Goal: Transaction & Acquisition: Purchase product/service

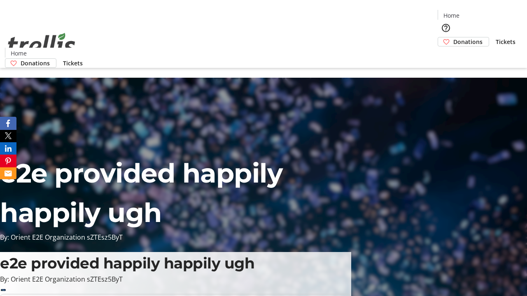
click at [453, 37] on span "Donations" at bounding box center [467, 41] width 29 height 9
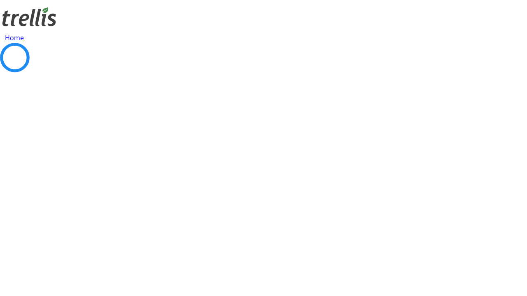
select select "CA"
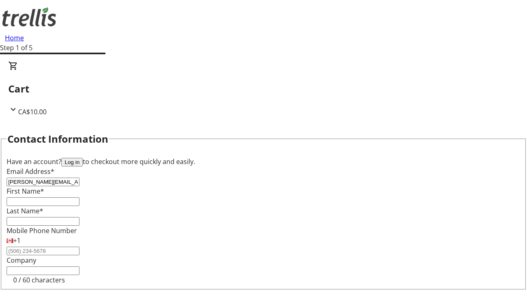
type input "[PERSON_NAME][EMAIL_ADDRESS][DOMAIN_NAME]"
type input "[PERSON_NAME]"
type input "Medhurst"
type input "[STREET_ADDRESS][PERSON_NAME]"
type input "Kelowna"
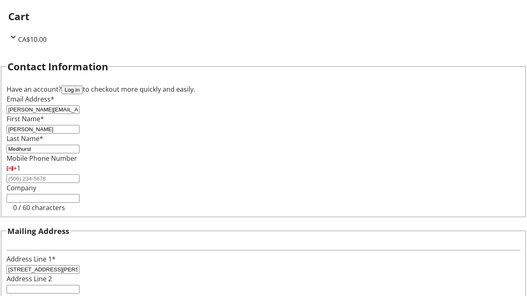
select select "BC"
type input "Kelowna"
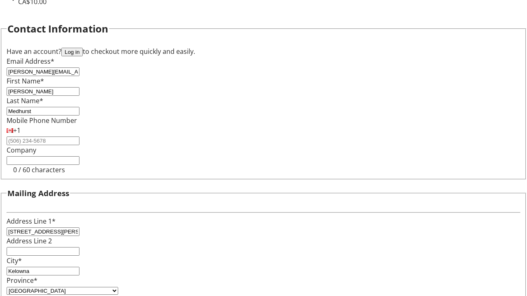
type input "V1Y 0C2"
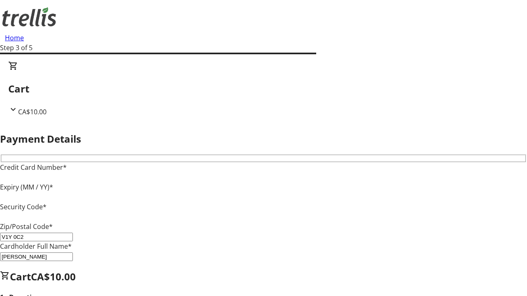
type input "V1Y 0C2"
